Goal: Task Accomplishment & Management: Use online tool/utility

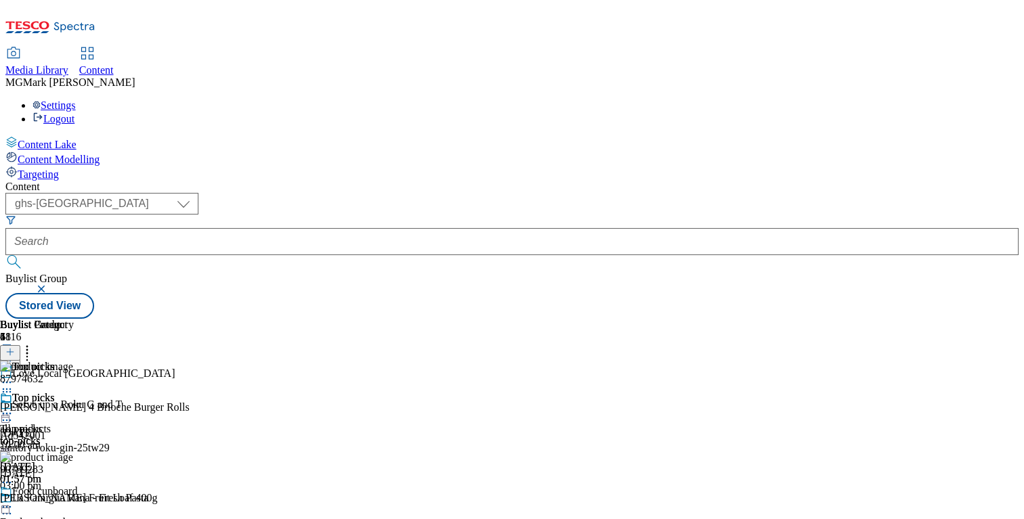
select select "ghs-[GEOGRAPHIC_DATA]"
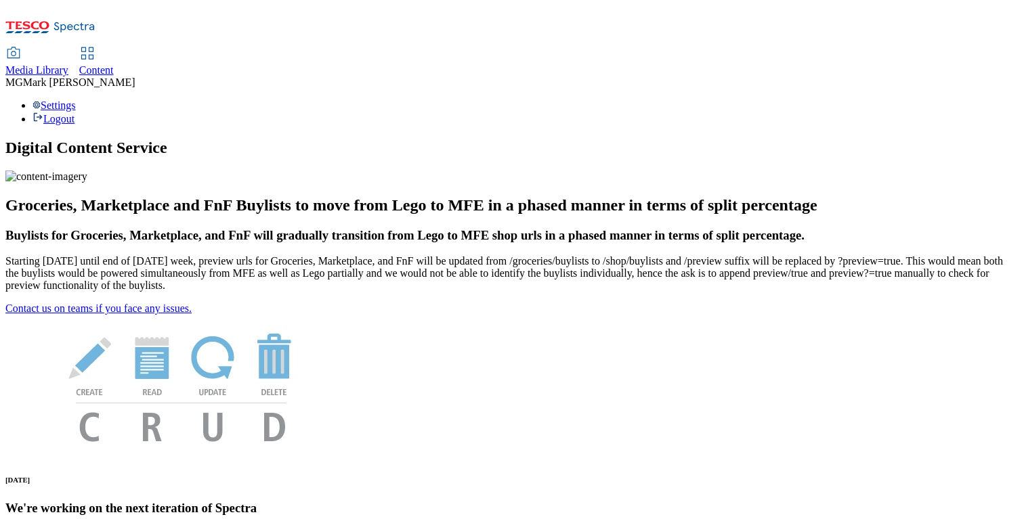
click at [114, 64] on div "Content" at bounding box center [96, 70] width 35 height 12
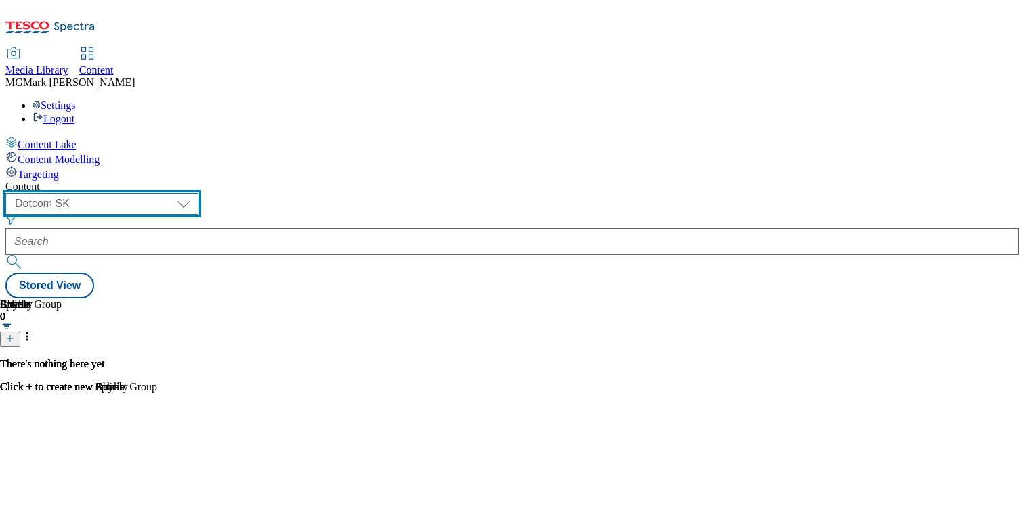
click at [198, 193] on select "Dotcom CZ Dotcom SK ghs-roi ghs-uk Phones UK" at bounding box center [101, 204] width 193 height 22
select select "ghs-[GEOGRAPHIC_DATA]"
click at [176, 193] on select "Dotcom CZ Dotcom SK ghs-roi ghs-uk Phones UK" at bounding box center [101, 204] width 193 height 22
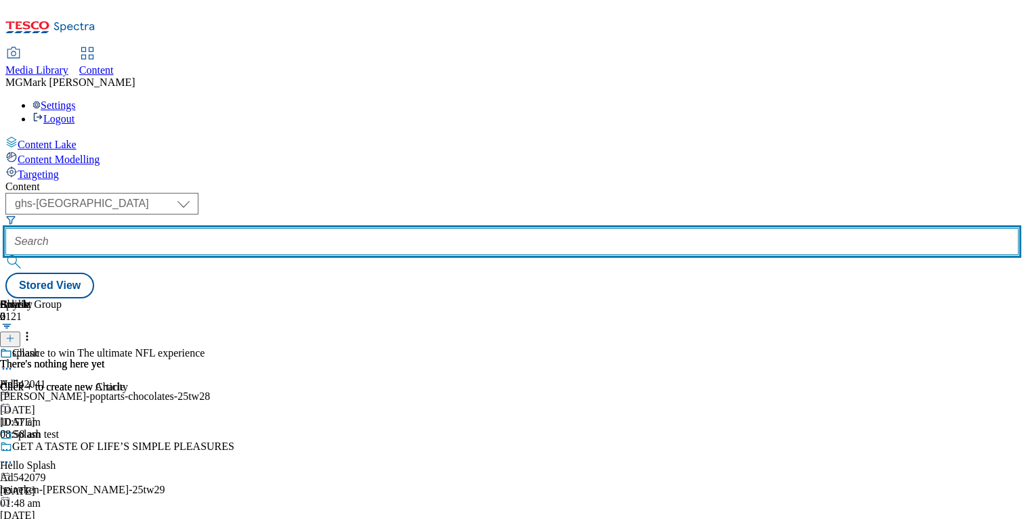
click at [335, 228] on input "text" at bounding box center [511, 241] width 1013 height 27
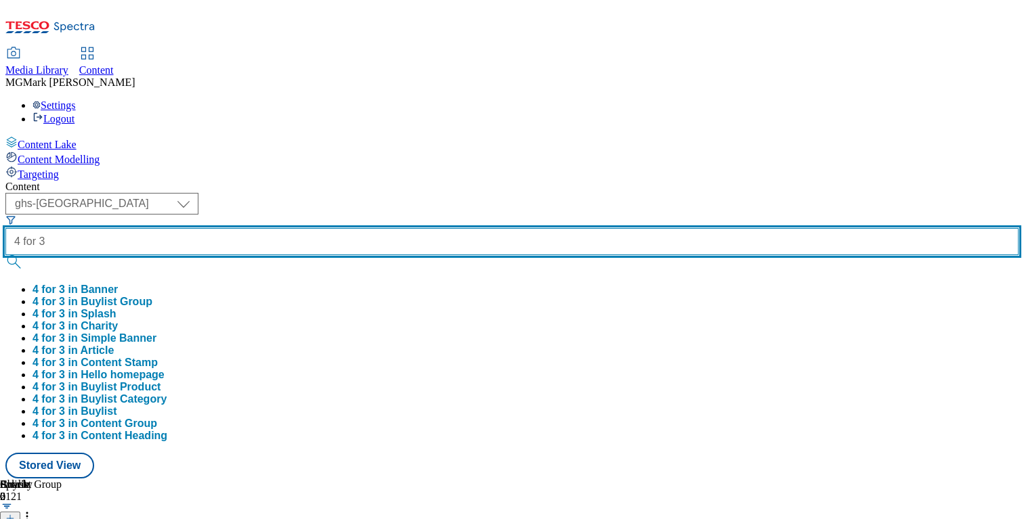
type input "4 for 3"
click at [5, 255] on button "submit" at bounding box center [14, 262] width 19 height 14
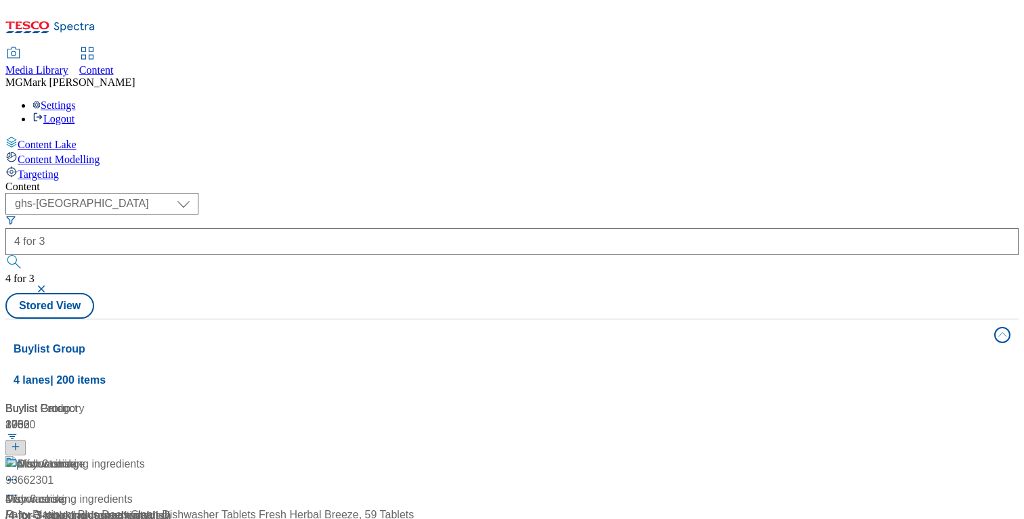
click at [435, 193] on div "( optional ) Dotcom CZ Dotcom SK ghs-roi ghs-uk Phones UK ghs-uk 4 for 3 4 for 3" at bounding box center [511, 243] width 1013 height 100
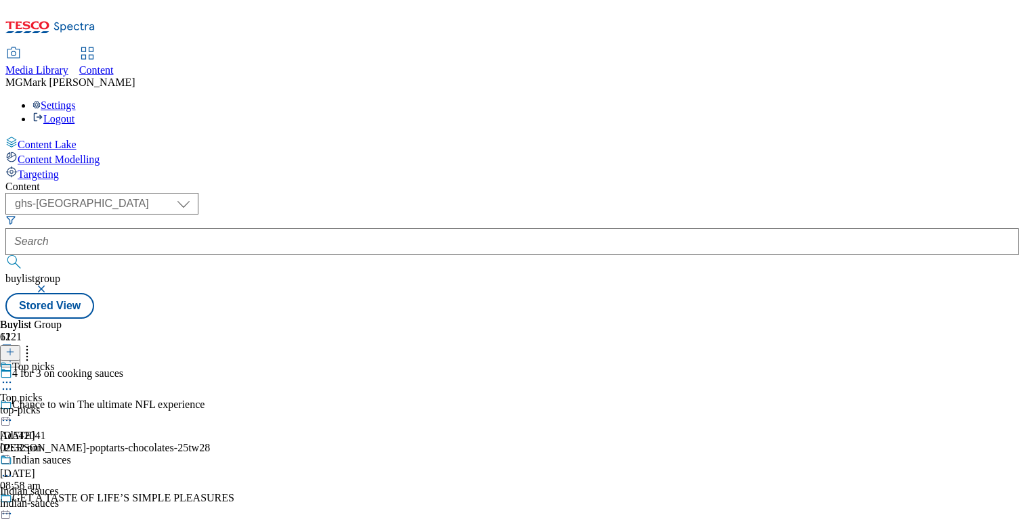
scroll to position [1104, 0]
select select "evergreen"
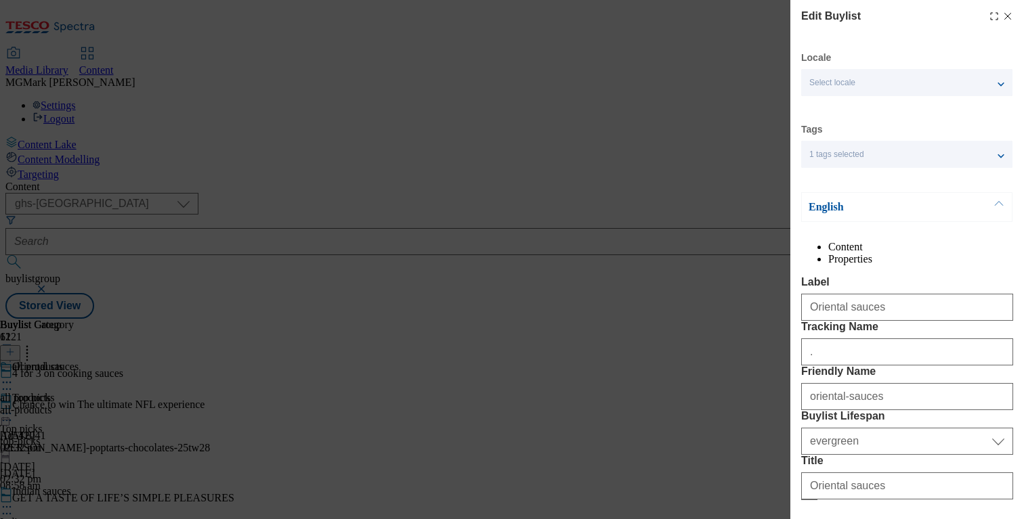
select select "Banner"
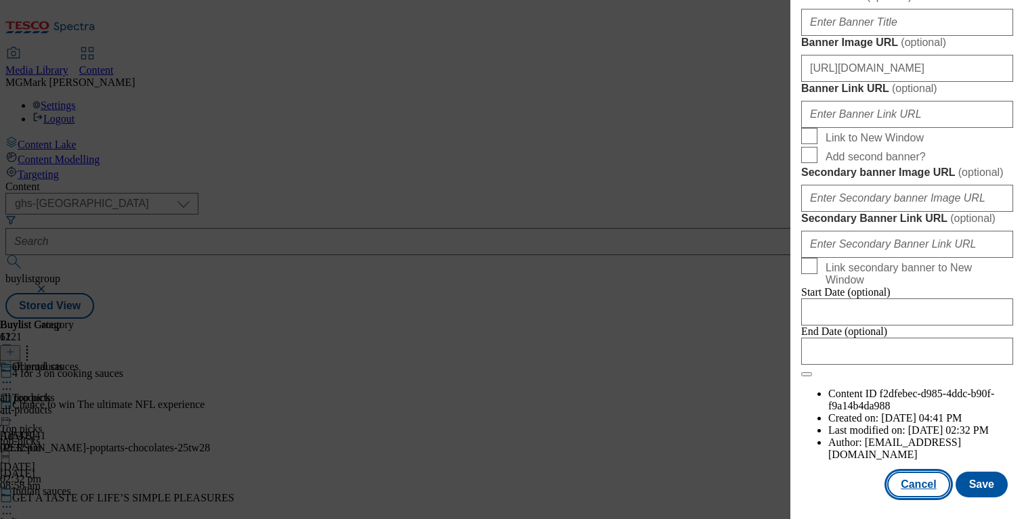
click at [923, 495] on button "Cancel" at bounding box center [918, 485] width 62 height 26
select select "evergreen"
select select "Banner"
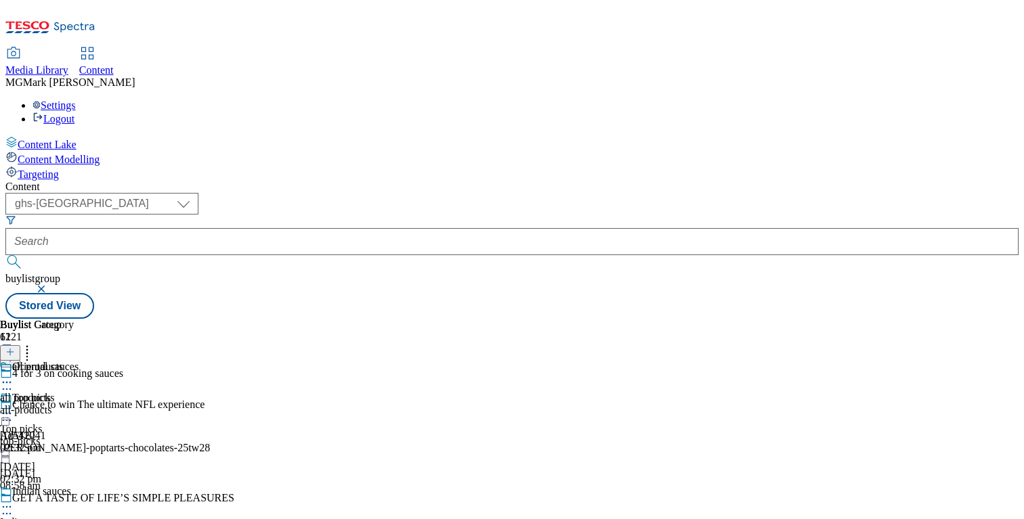
scroll to position [0, 0]
click at [170, 392] on div "Top picks Top picks top-picks 26 Aug 2025 02:32 pm" at bounding box center [85, 438] width 170 height 93
click at [14, 407] on icon at bounding box center [7, 414] width 14 height 14
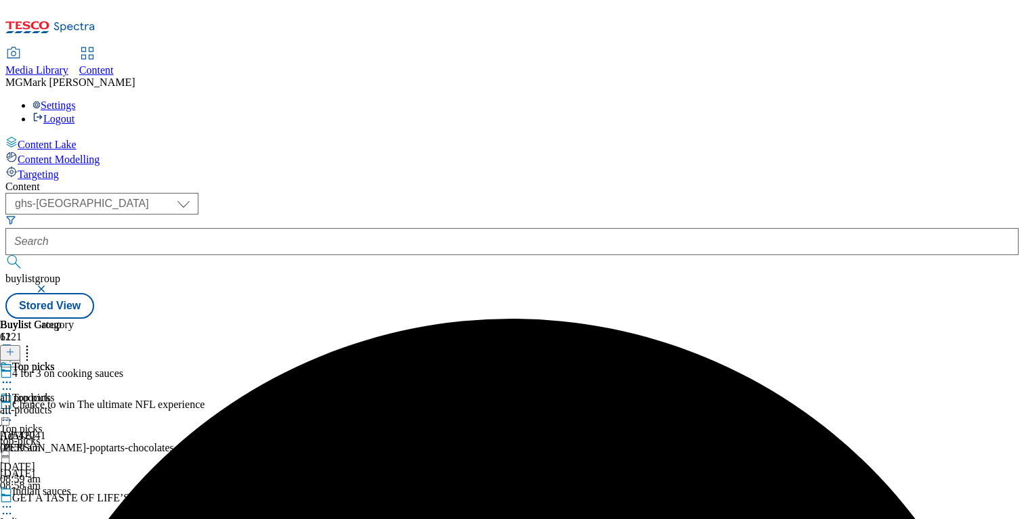
click at [170, 500] on div at bounding box center [85, 508] width 170 height 16
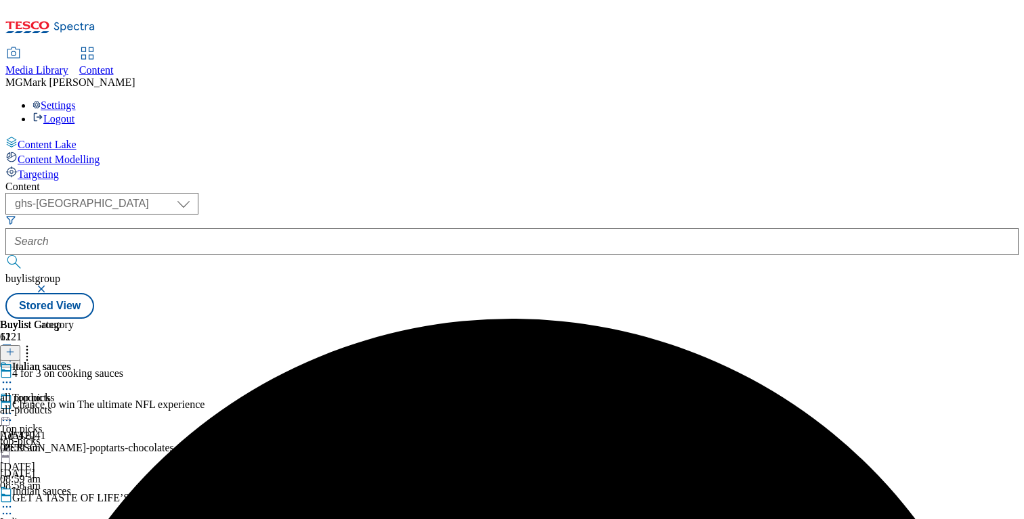
scroll to position [1266, 0]
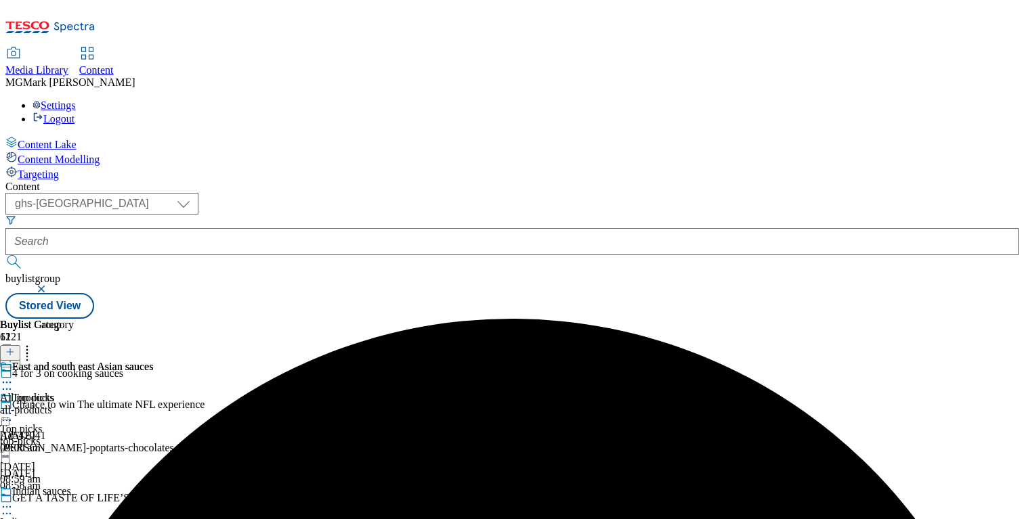
scroll to position [412, 0]
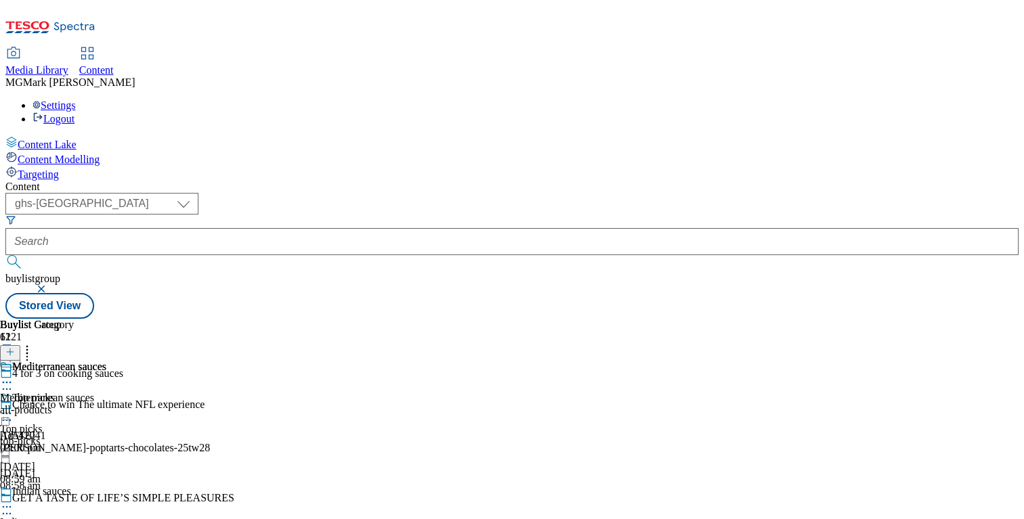
scroll to position [552, 0]
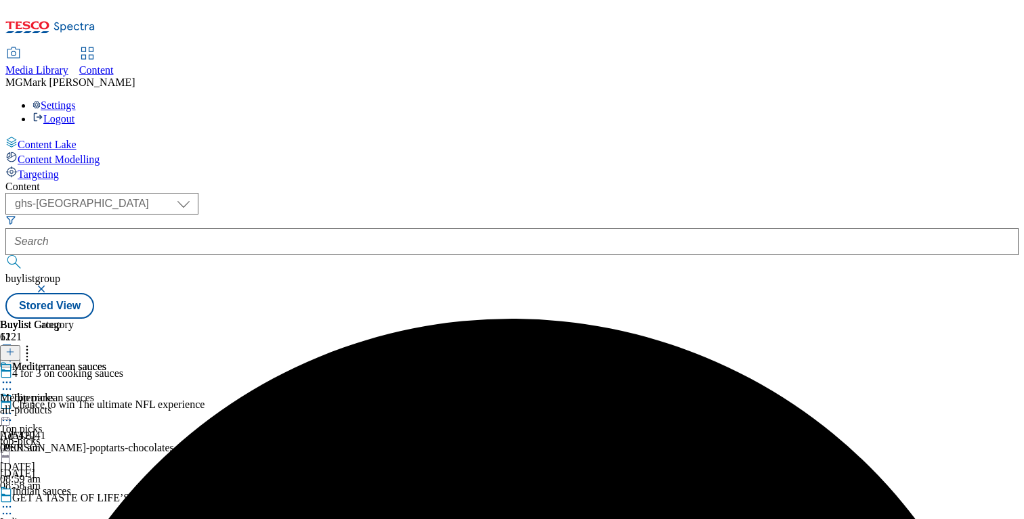
scroll to position [666, 0]
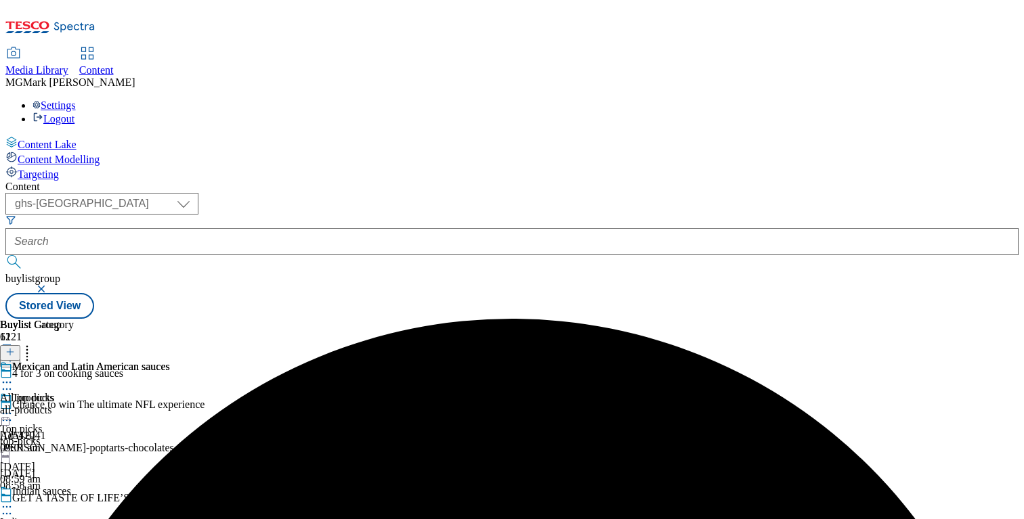
scroll to position [796, 0]
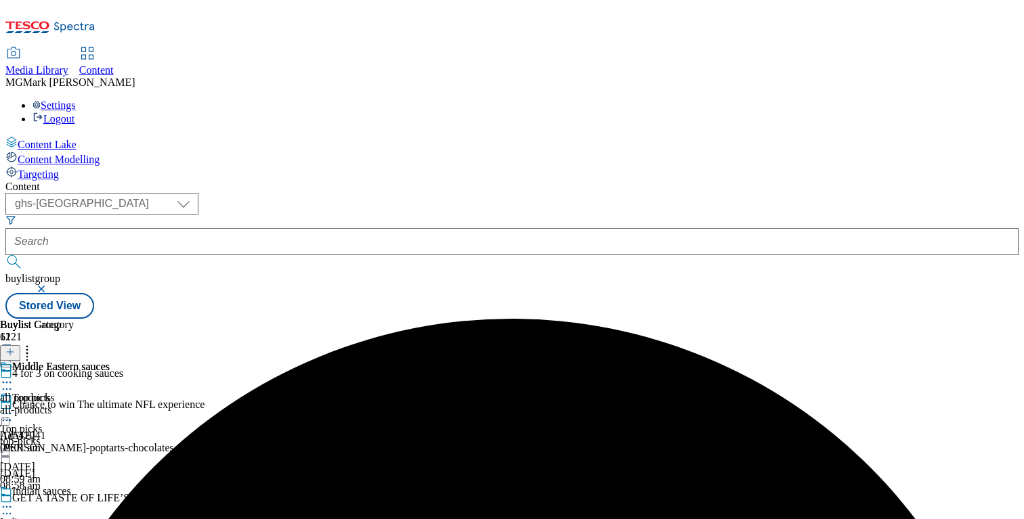
scroll to position [872, 0]
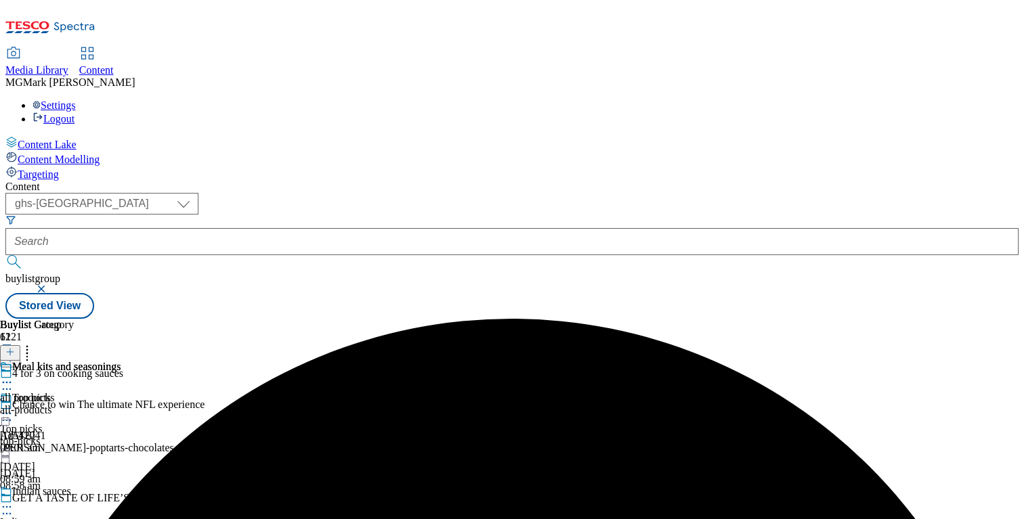
scroll to position [872, 0]
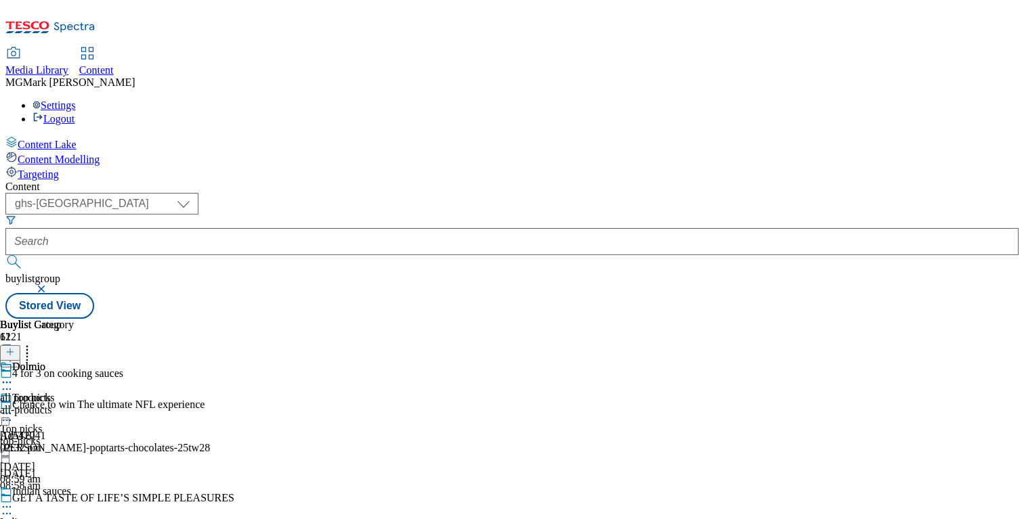
scroll to position [1014, 0]
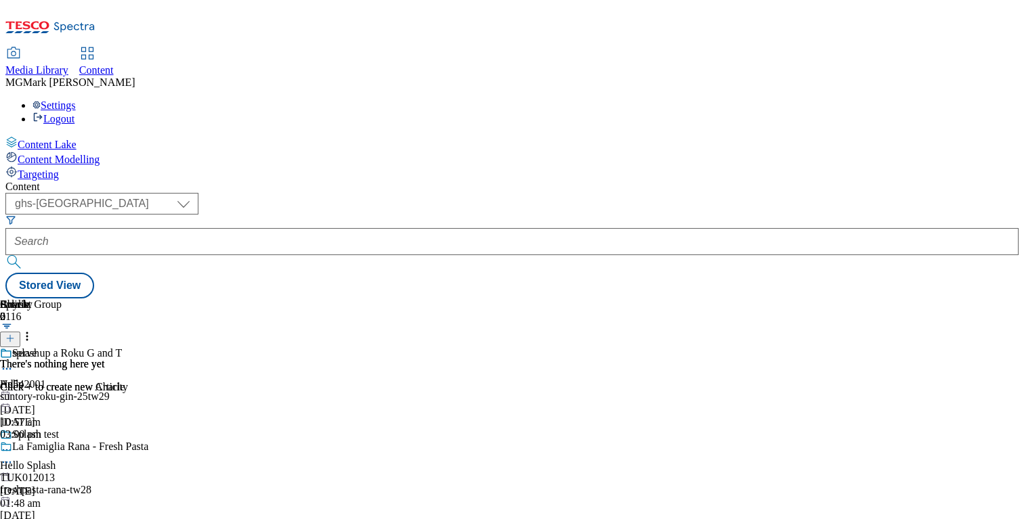
select select "ghs-[GEOGRAPHIC_DATA]"
click at [682, 193] on div "( optional ) Dotcom CZ Dotcom SK ghs-roi ghs-uk Phones UK ghs-uk Stored View" at bounding box center [511, 246] width 1013 height 106
